Goal: Information Seeking & Learning: Learn about a topic

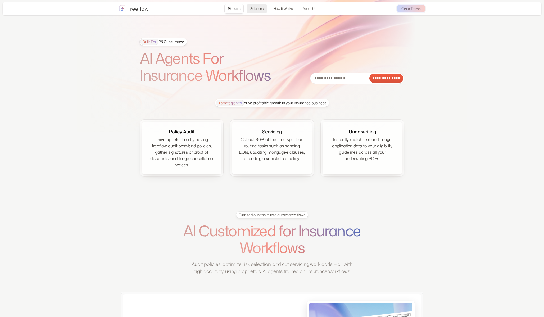
click at [265, 12] on link "Solutions" at bounding box center [257, 8] width 20 height 9
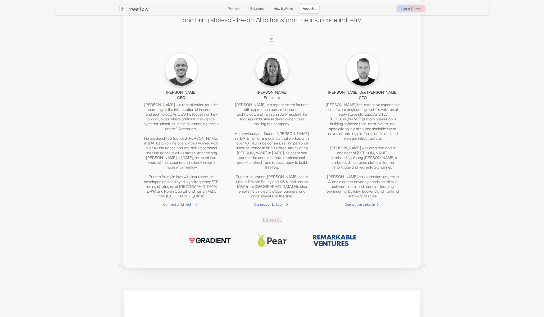
scroll to position [1180, 0]
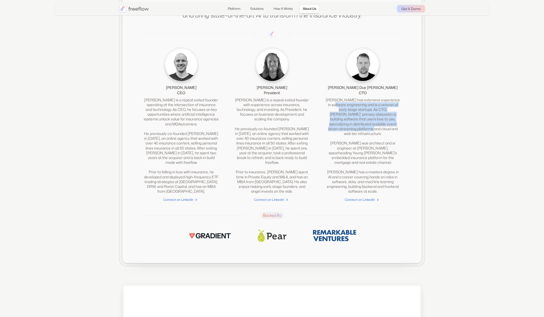
drag, startPoint x: 345, startPoint y: 114, endPoint x: 358, endPoint y: 133, distance: 23.1
click at [358, 134] on div "[PERSON_NAME] has extensive experience in software engineering and is a veteran…" at bounding box center [363, 146] width 75 height 96
click at [358, 133] on div "[PERSON_NAME] has extensive experience in software engineering and is a veteran…" at bounding box center [363, 146] width 75 height 96
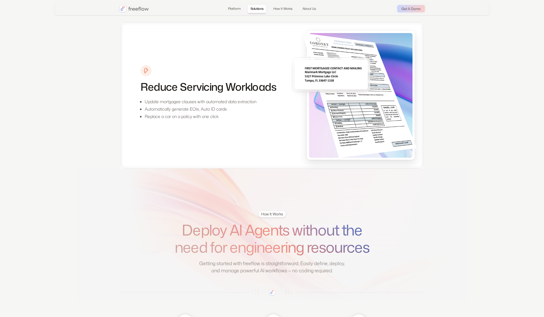
scroll to position [0, 0]
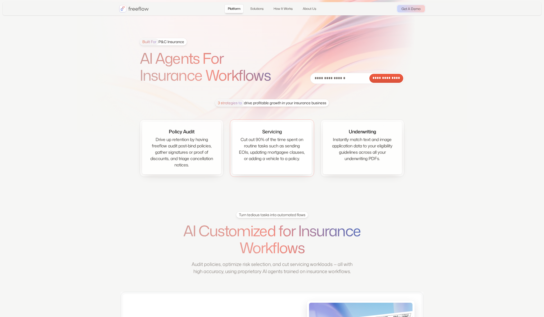
click at [300, 149] on div "Cut out 90% of the time spent on routine tasks such as sending EOIs, updating m…" at bounding box center [272, 148] width 66 height 25
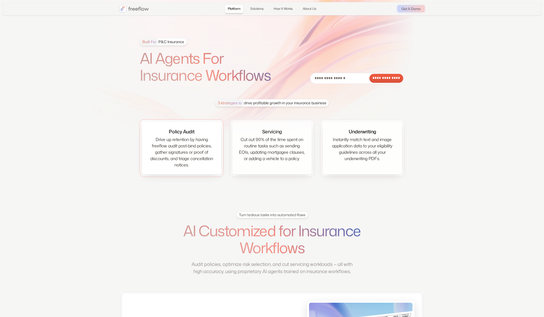
click at [172, 141] on div "Drive up retention by having freeflow audit post-bind policies, gather signatur…" at bounding box center [182, 152] width 66 height 32
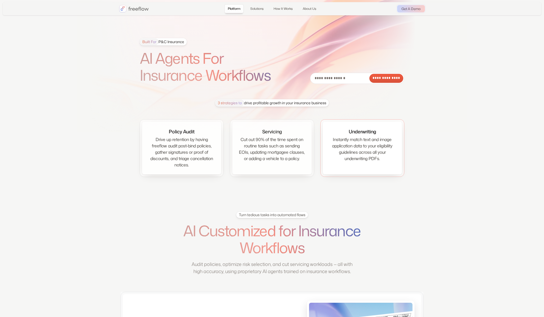
click at [370, 146] on div "Instantly match text and image application data to your eligibility guidelines …" at bounding box center [362, 148] width 66 height 25
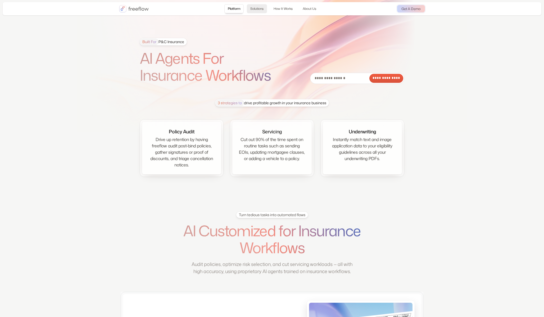
click at [259, 7] on link "Solutions" at bounding box center [257, 8] width 20 height 9
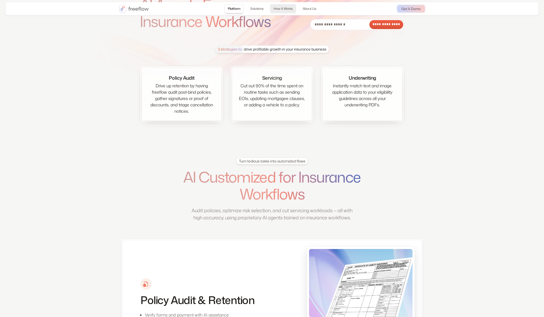
click at [288, 8] on link "How It Works" at bounding box center [283, 8] width 26 height 9
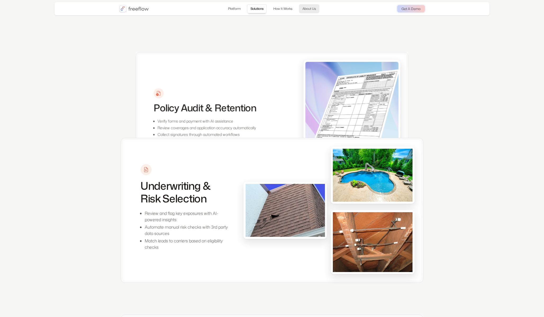
click at [312, 11] on link "About Us" at bounding box center [309, 8] width 20 height 9
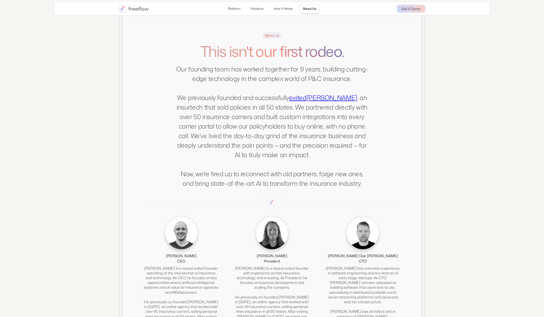
scroll to position [1014, 0]
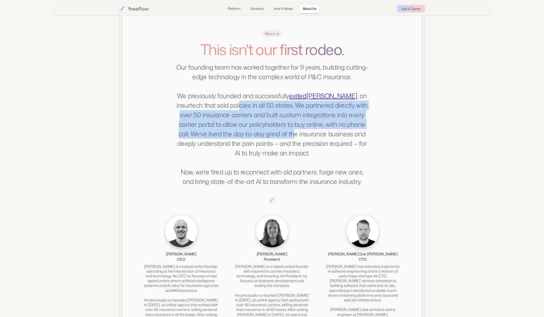
drag, startPoint x: 241, startPoint y: 111, endPoint x: 295, endPoint y: 136, distance: 59.3
click at [295, 136] on p "Our founding team has worked together for 9 years, building cutting-edge techno…" at bounding box center [272, 124] width 193 height 124
